Goal: Book appointment/travel/reservation: Book appointment/travel/reservation

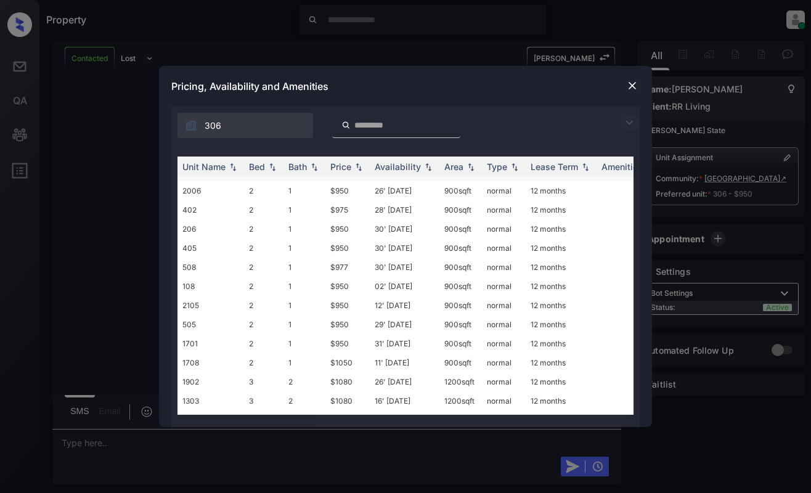
scroll to position [192, 0]
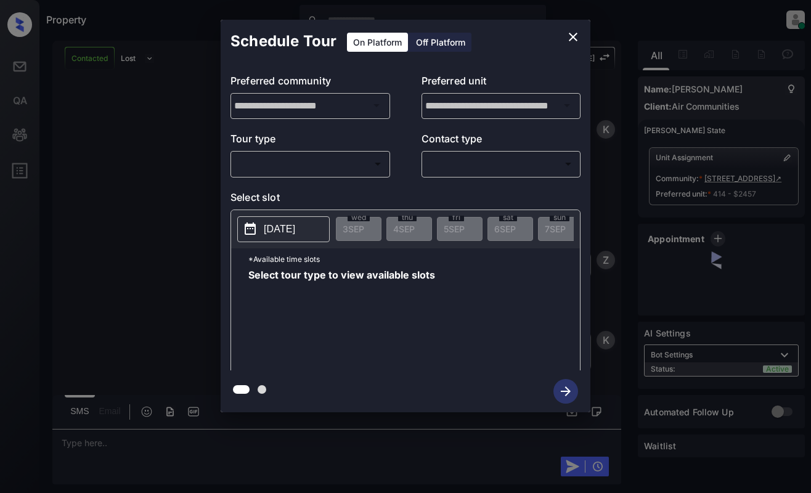
scroll to position [1843, 0]
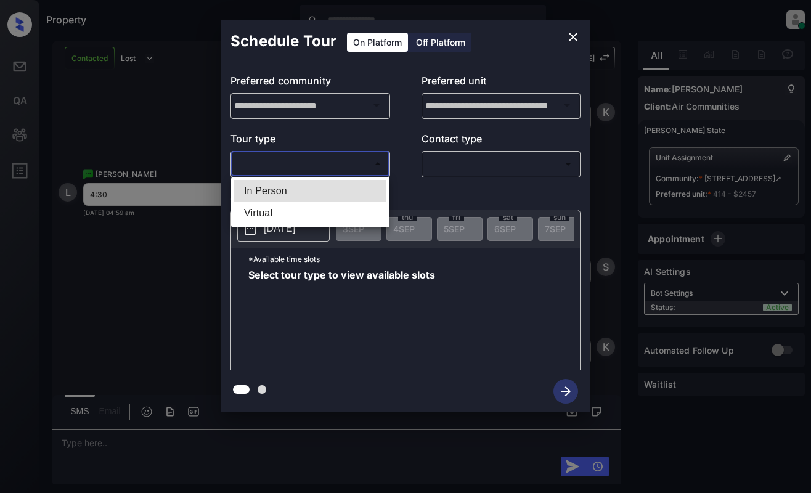
click at [360, 159] on body "Property Dominic Ceralde Online Set yourself offline Set yourself on break Prof…" at bounding box center [405, 246] width 811 height 493
click at [357, 192] on li "In Person" at bounding box center [310, 191] width 152 height 22
type input "********"
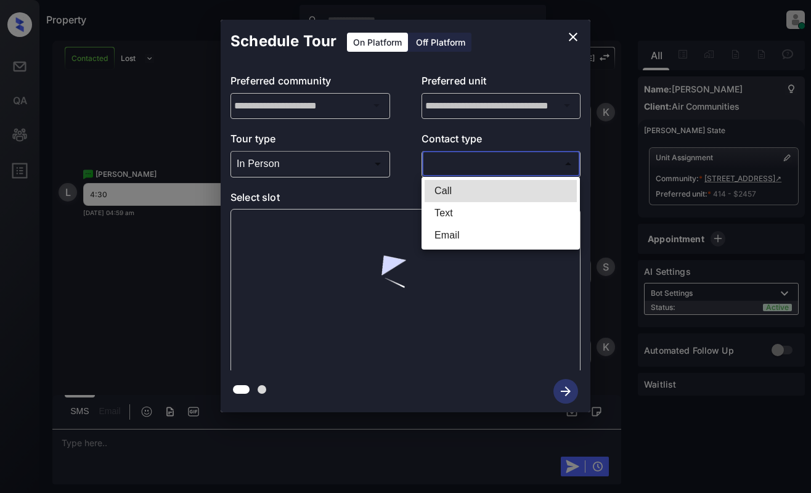
click at [506, 168] on body "Property Dominic Ceralde Online Set yourself offline Set yourself on break Prof…" at bounding box center [405, 246] width 811 height 493
click at [491, 211] on li "Text" at bounding box center [501, 213] width 152 height 22
type input "****"
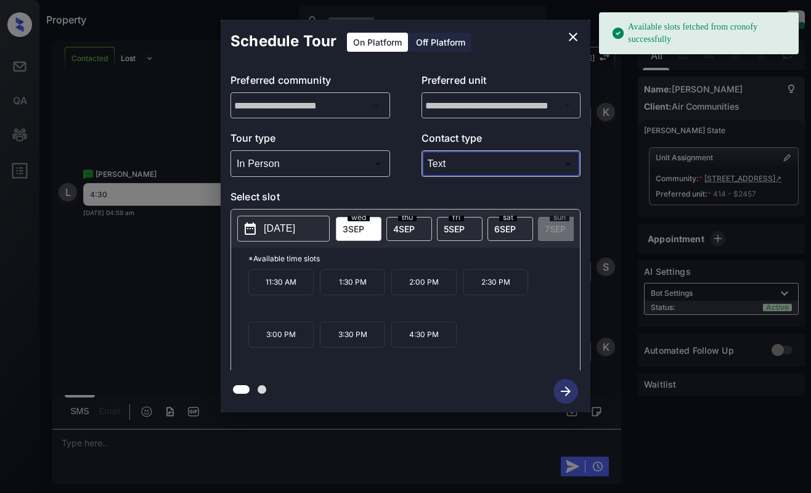
click at [420, 332] on p "4:30 PM" at bounding box center [423, 335] width 65 height 26
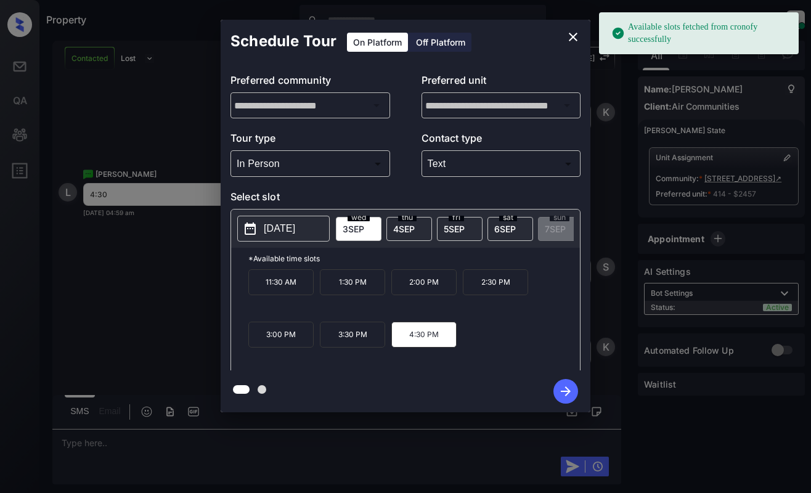
click at [569, 395] on icon "button" at bounding box center [566, 391] width 25 height 25
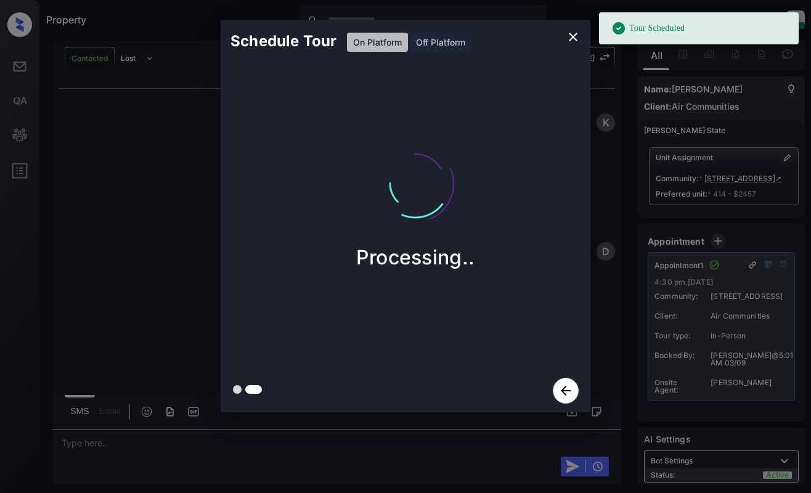
scroll to position [2424, 0]
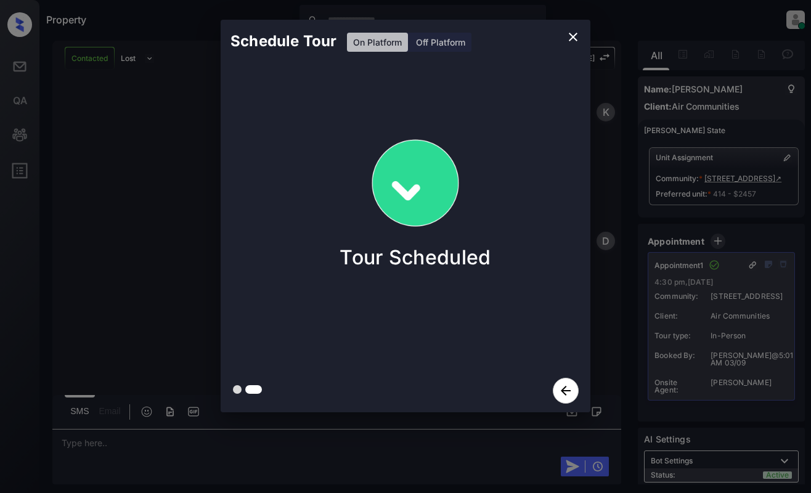
click at [600, 282] on div "Schedule Tour On Platform Off Platform Tour Scheduled" at bounding box center [405, 216] width 811 height 432
